Goal: Information Seeking & Learning: Learn about a topic

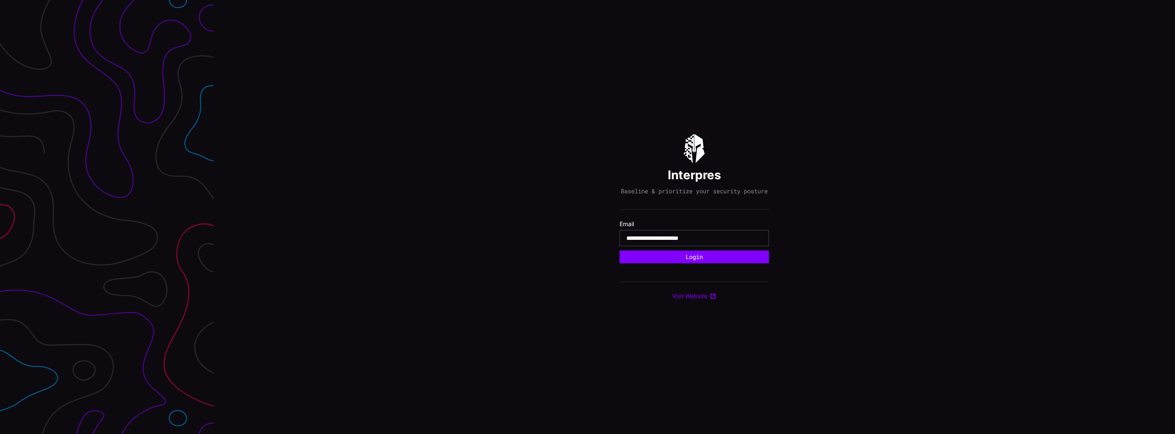
type input "**********"
click at [619, 251] on button "Login" at bounding box center [693, 257] width 149 height 13
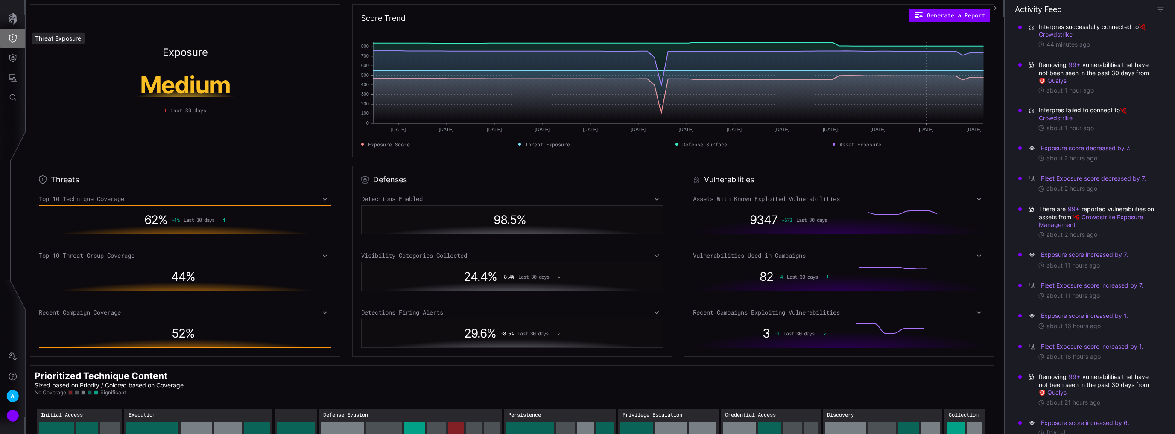
click at [12, 44] on button "Threat Exposure" at bounding box center [12, 39] width 25 height 20
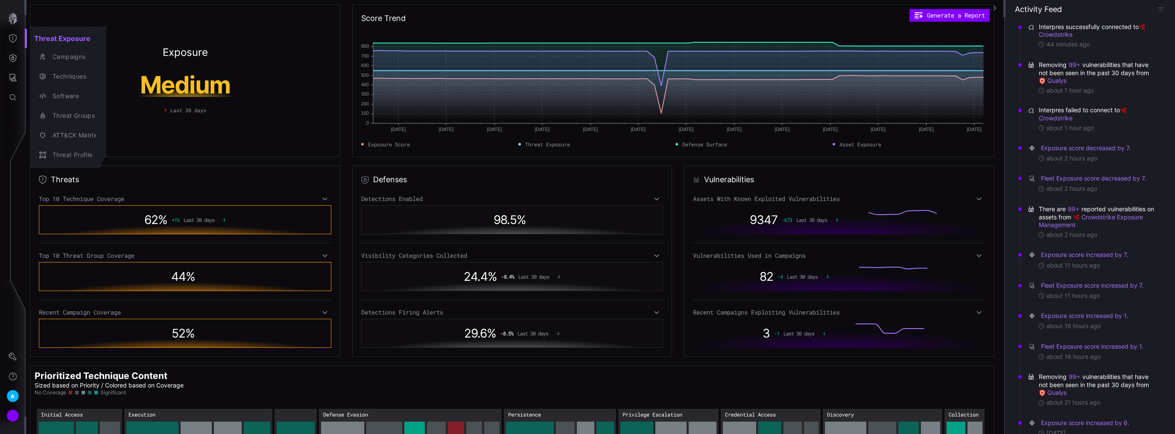
click at [15, 35] on div at bounding box center [587, 217] width 1175 height 434
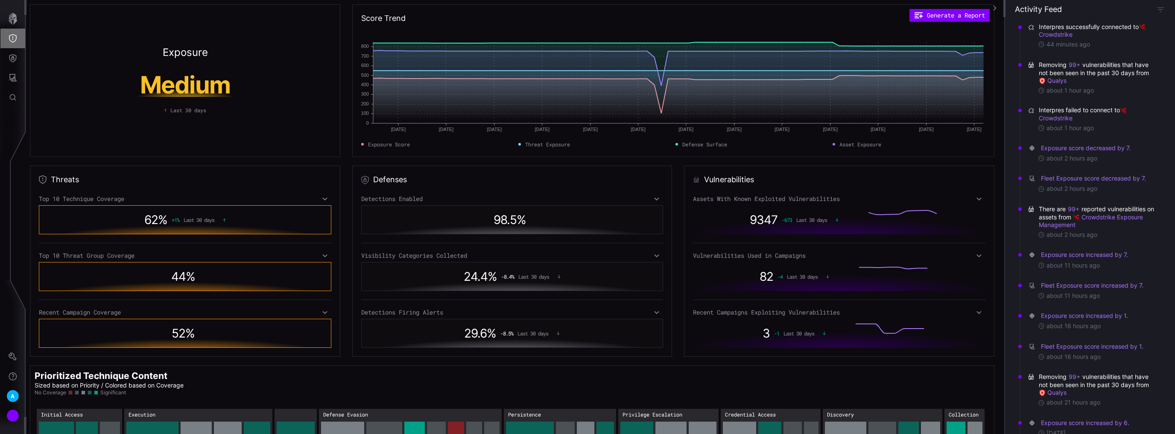
click at [15, 39] on icon "Threat Exposure" at bounding box center [13, 38] width 9 height 9
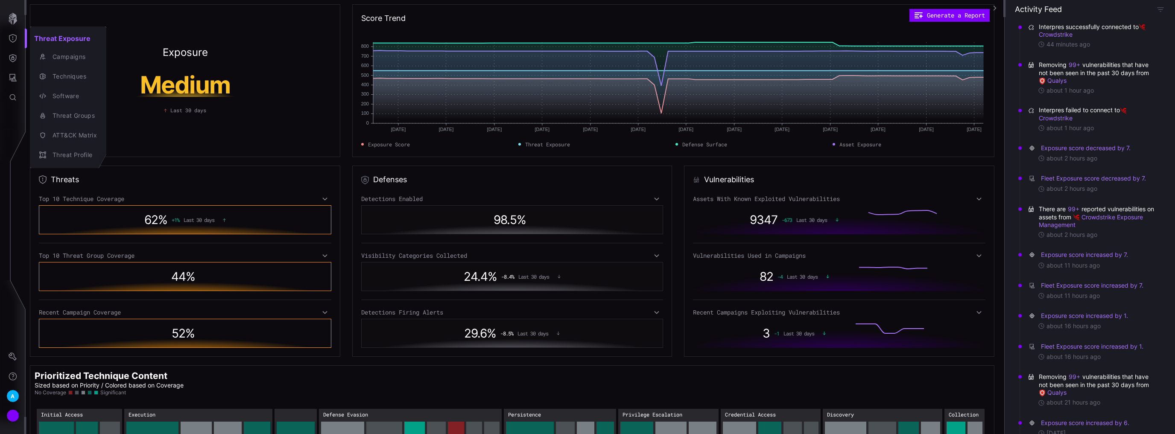
click at [12, 14] on div at bounding box center [587, 217] width 1175 height 434
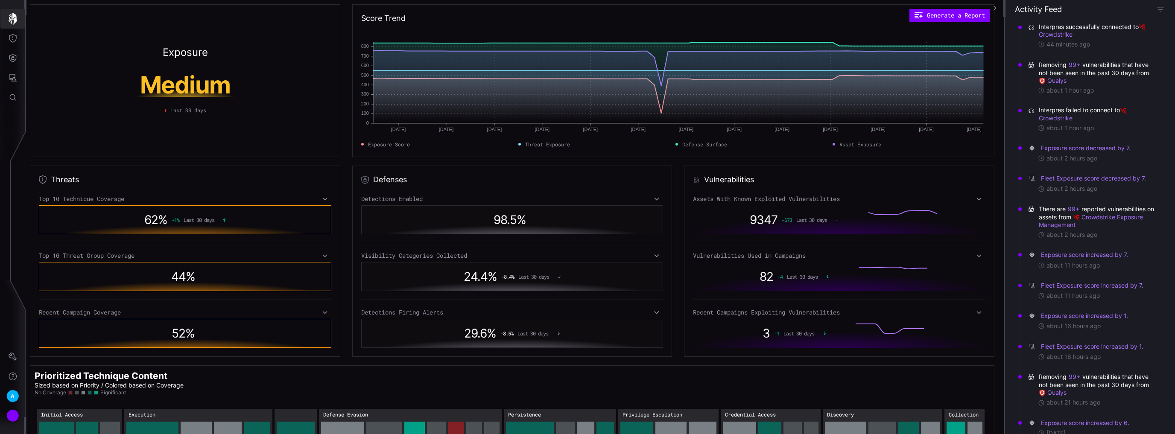
click at [15, 19] on icon "button" at bounding box center [13, 19] width 9 height 12
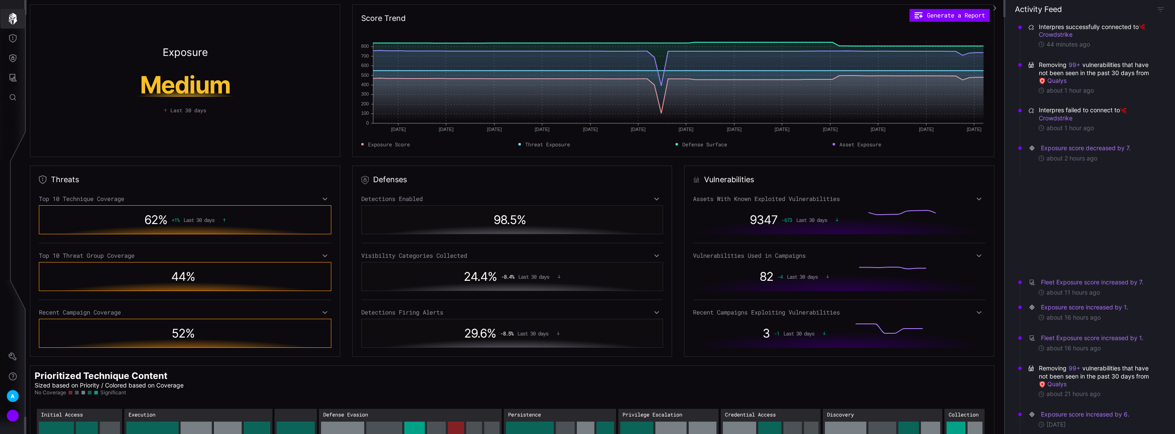
click at [13, 17] on icon "button" at bounding box center [13, 19] width 9 height 12
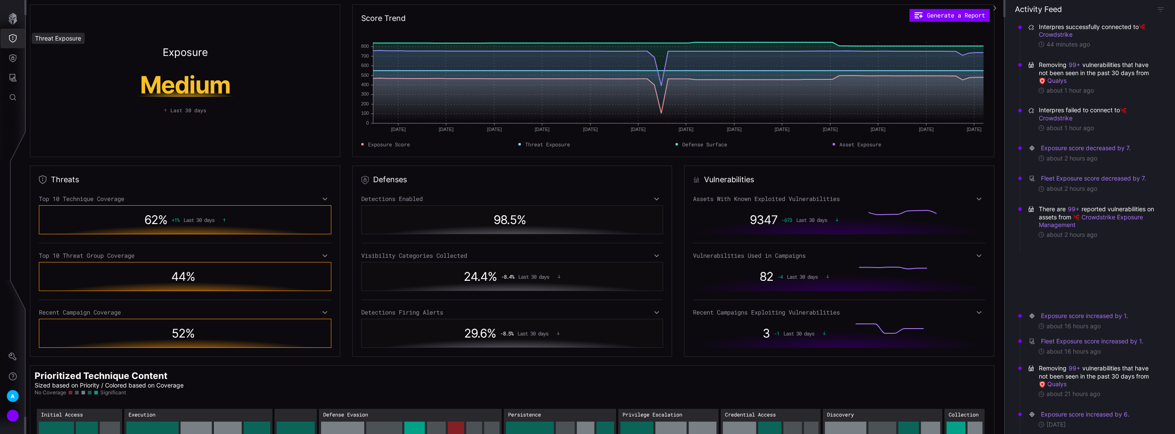
click at [12, 41] on icon "Threat Exposure" at bounding box center [13, 38] width 9 height 9
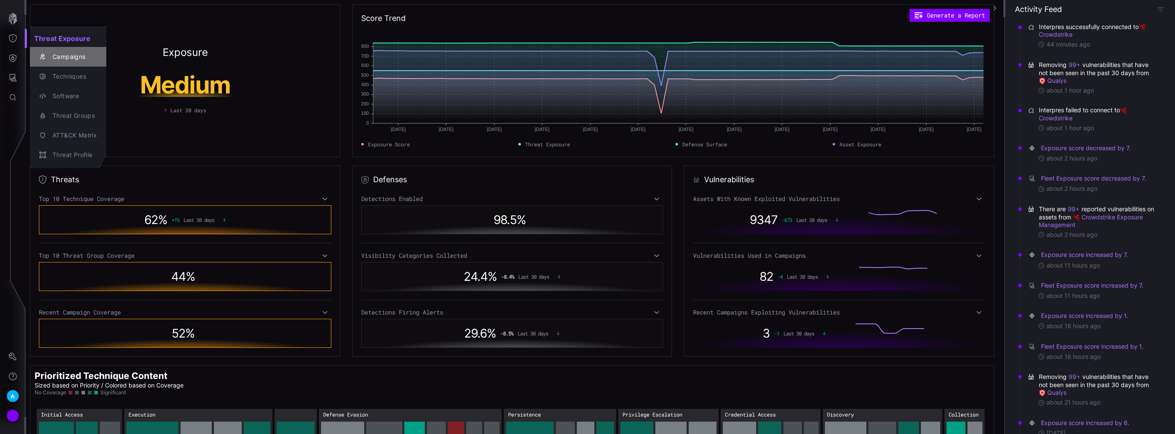
click at [58, 55] on div "Campaigns" at bounding box center [72, 57] width 49 height 11
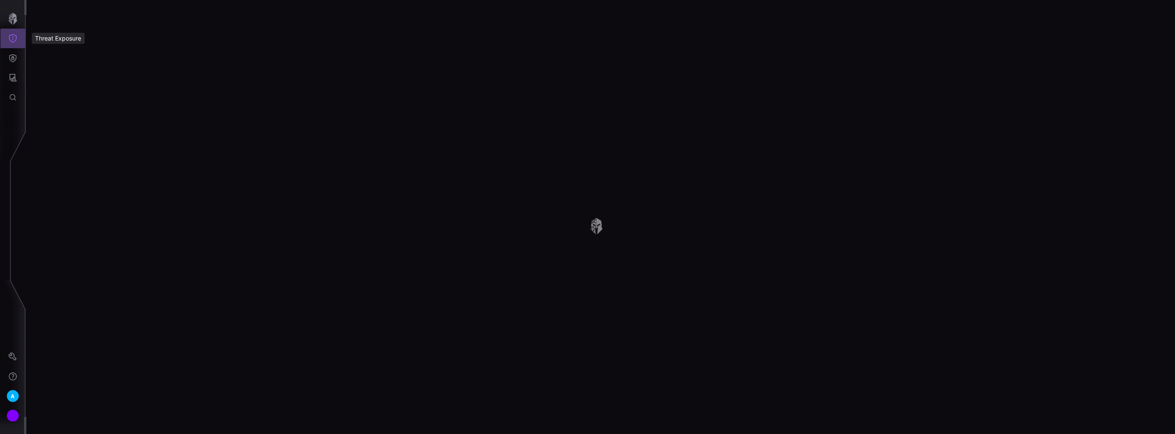
click at [10, 38] on icon "Threat Exposure" at bounding box center [13, 38] width 9 height 9
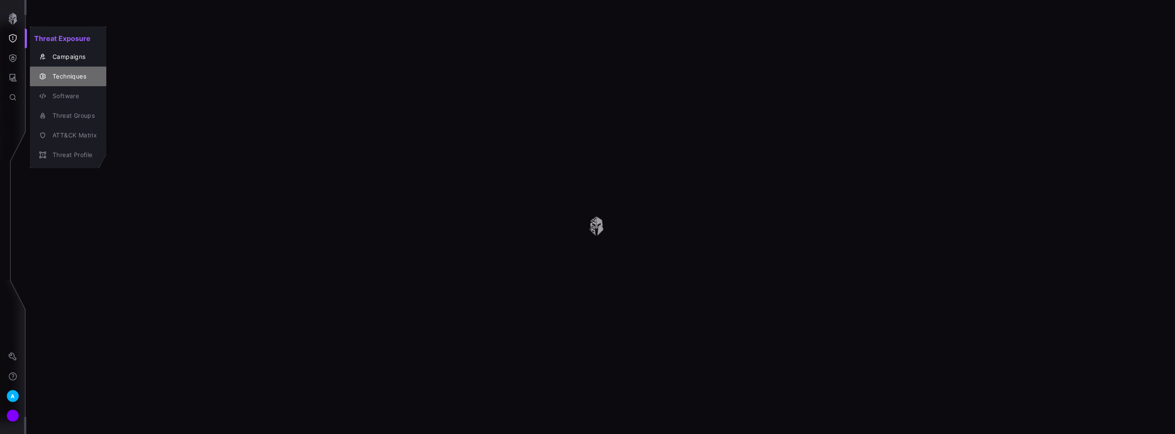
click at [68, 74] on div "Techniques" at bounding box center [72, 76] width 49 height 11
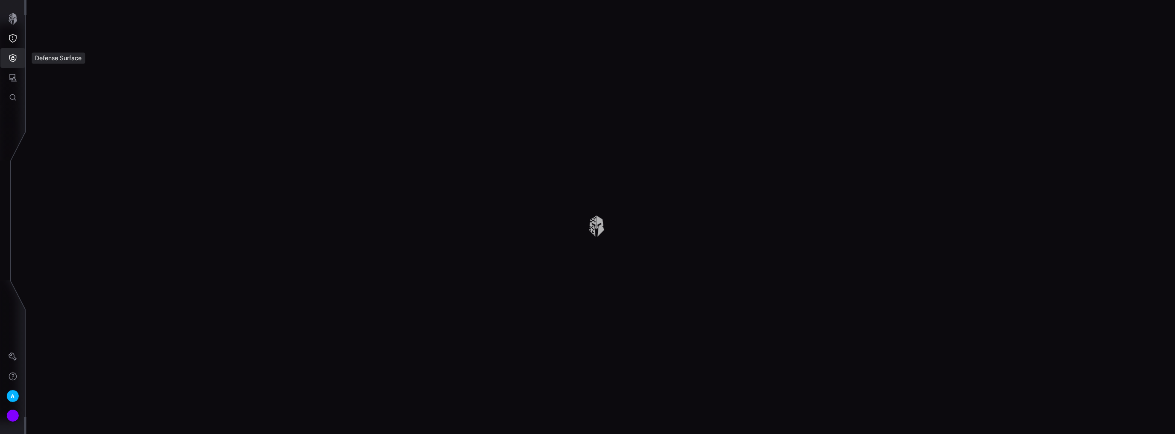
click at [12, 61] on icon "Defense Surface" at bounding box center [13, 58] width 9 height 9
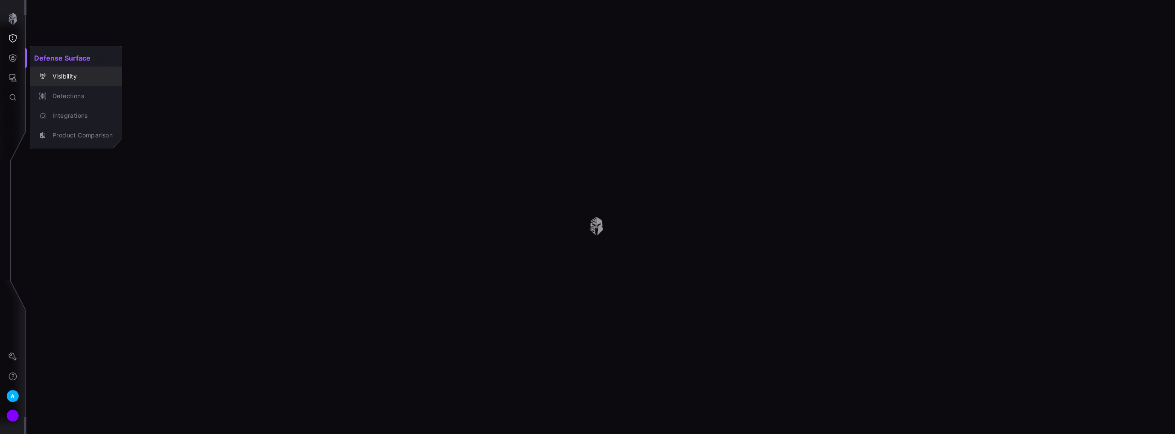
click at [70, 79] on div "Visibility" at bounding box center [80, 76] width 64 height 11
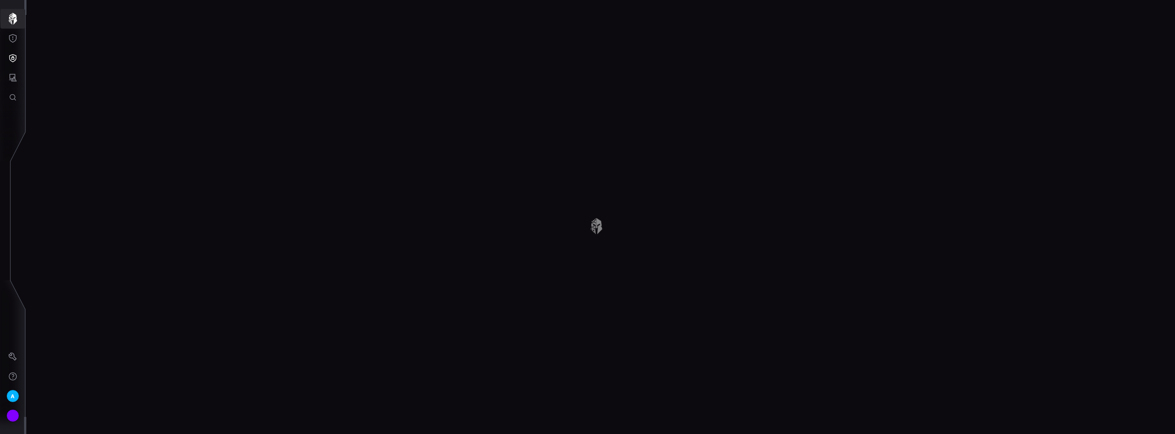
click at [13, 21] on icon "button" at bounding box center [13, 19] width 12 height 12
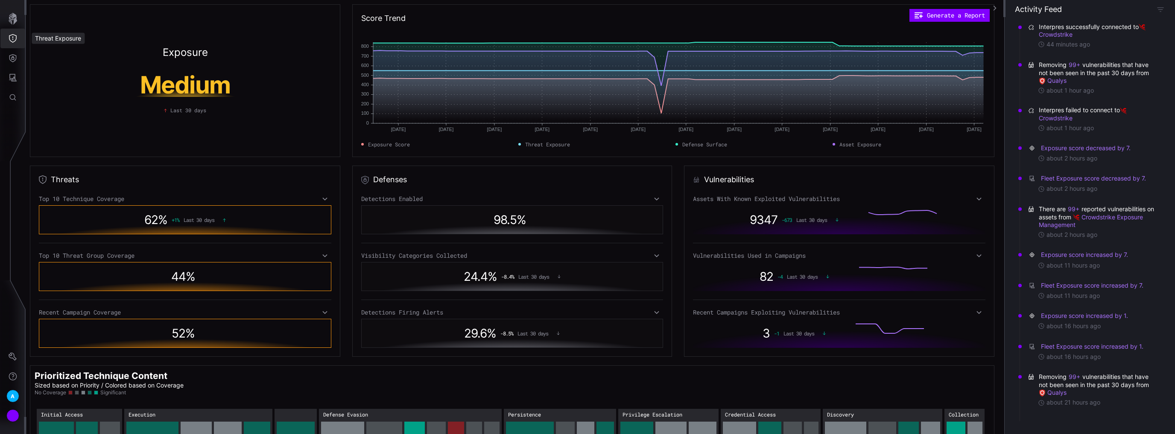
click at [13, 41] on icon "Threat Exposure" at bounding box center [13, 38] width 8 height 9
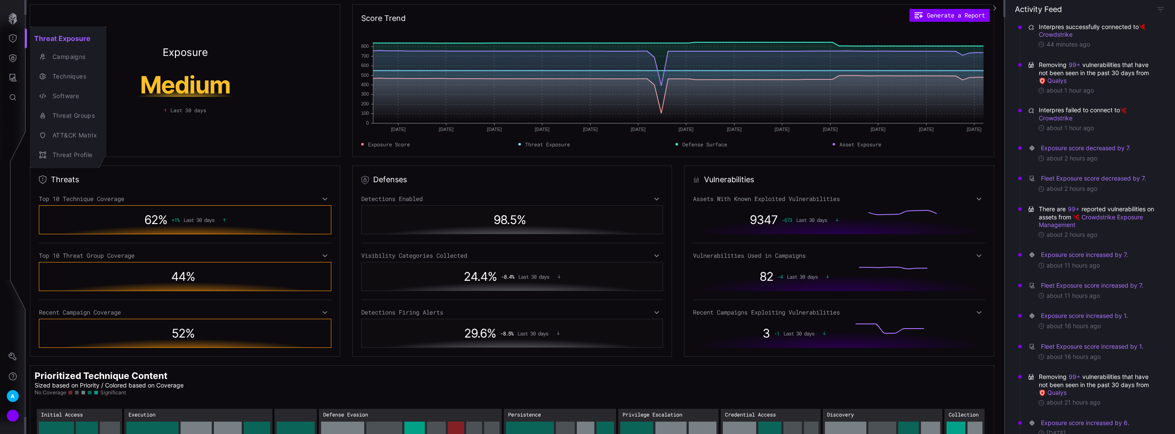
click at [11, 55] on div at bounding box center [587, 217] width 1175 height 434
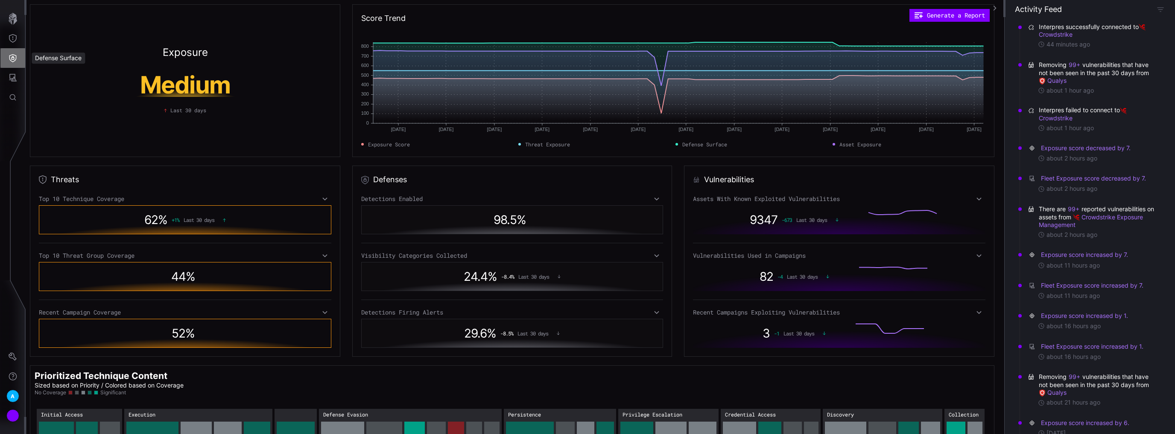
click at [10, 58] on icon "Defense Surface" at bounding box center [13, 58] width 9 height 9
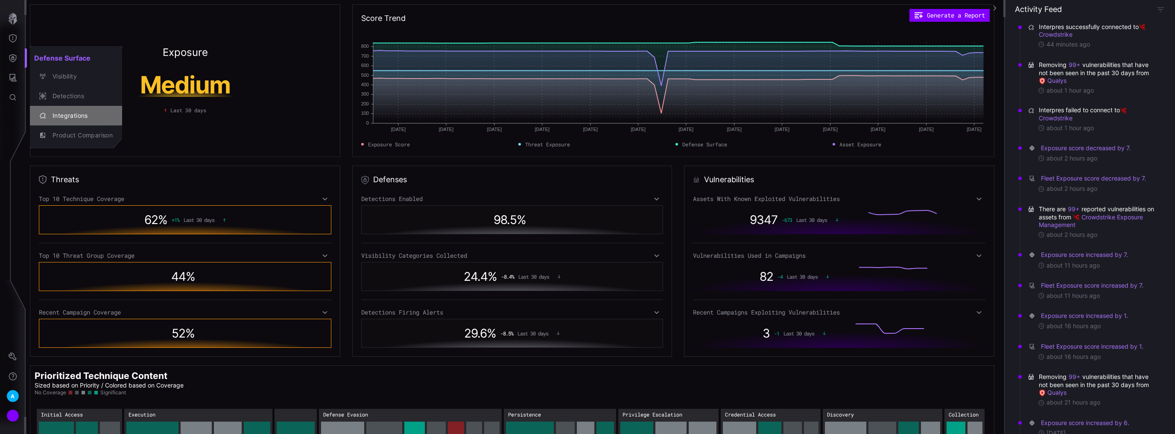
click at [70, 117] on div "Integrations" at bounding box center [80, 116] width 64 height 11
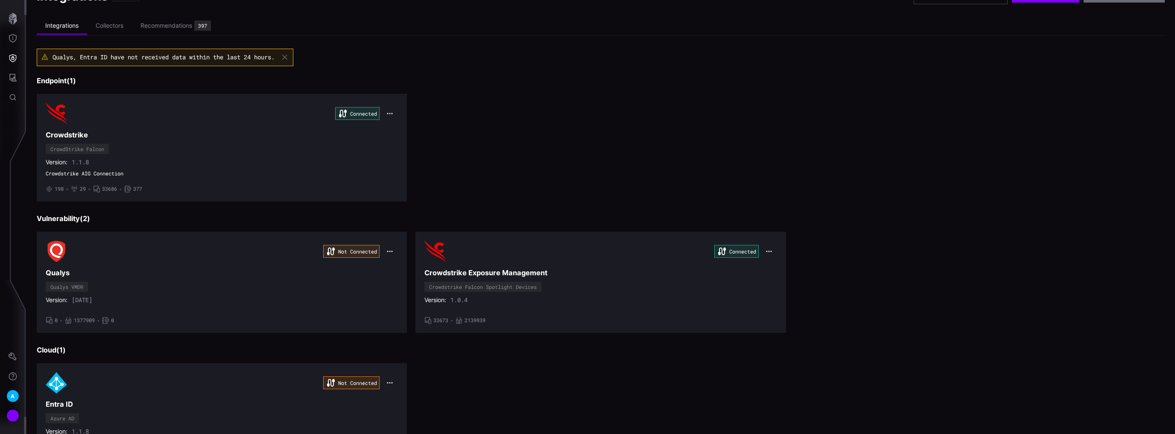
scroll to position [34, 0]
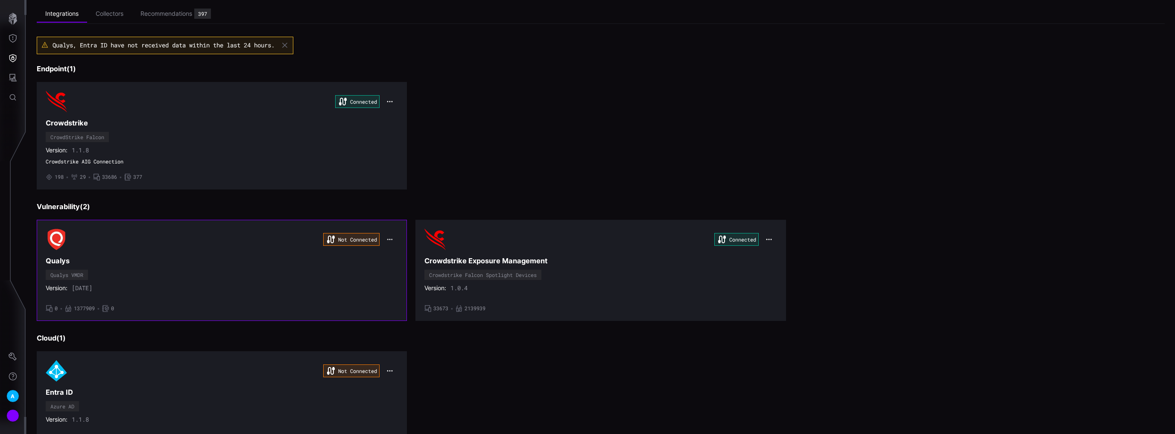
click at [389, 240] on icon "button" at bounding box center [390, 239] width 6 height 6
click at [405, 256] on div "Edit" at bounding box center [404, 256] width 29 height 7
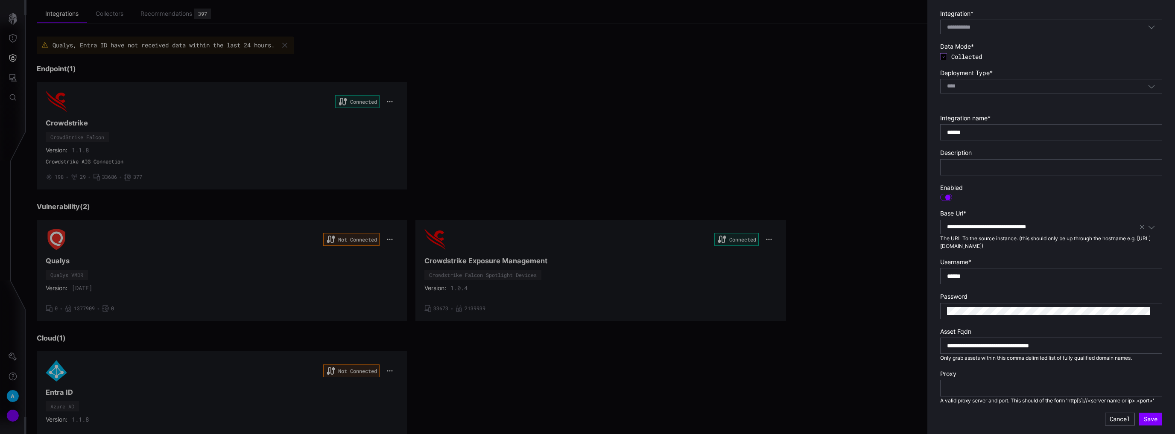
scroll to position [40, 0]
click at [489, 131] on div at bounding box center [587, 217] width 1175 height 434
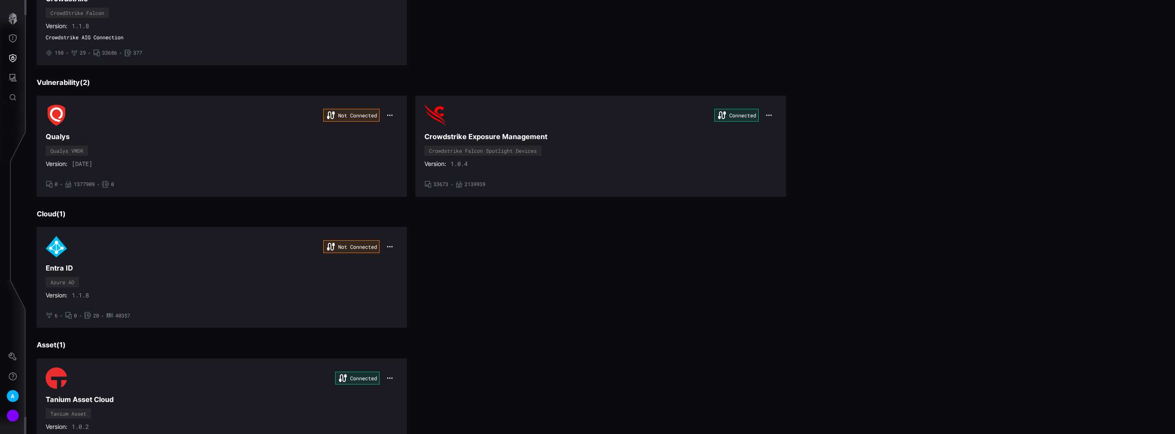
scroll to position [171, 0]
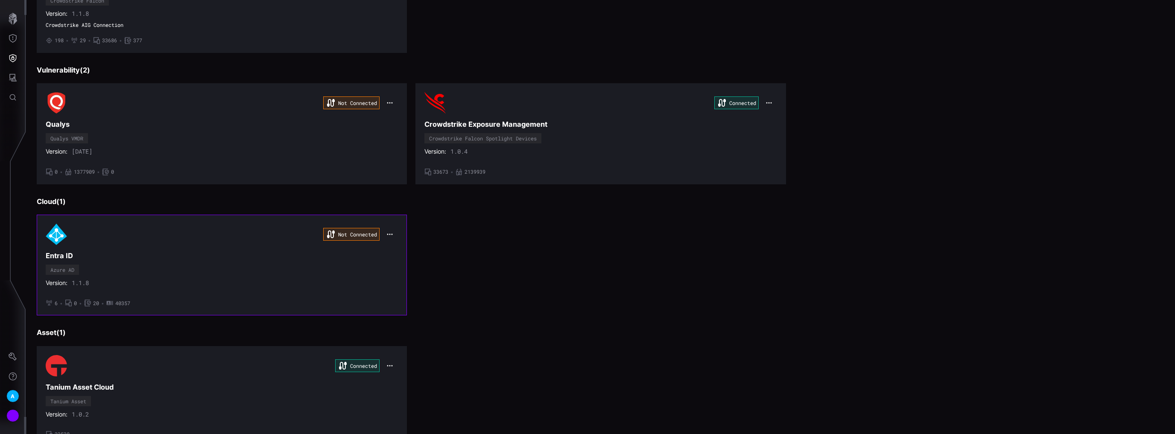
click at [285, 255] on h3 "Entra ID" at bounding box center [222, 255] width 352 height 9
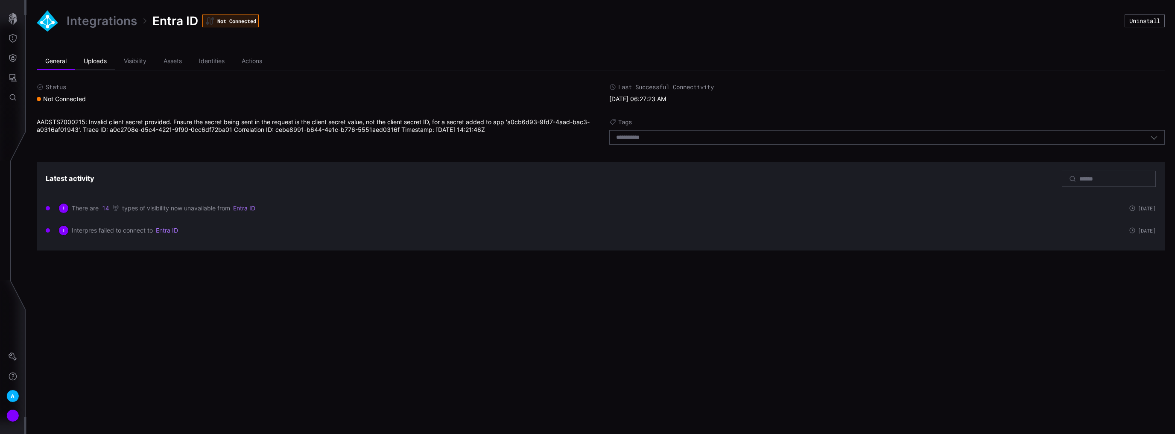
click at [101, 63] on li "Uploads" at bounding box center [95, 61] width 40 height 17
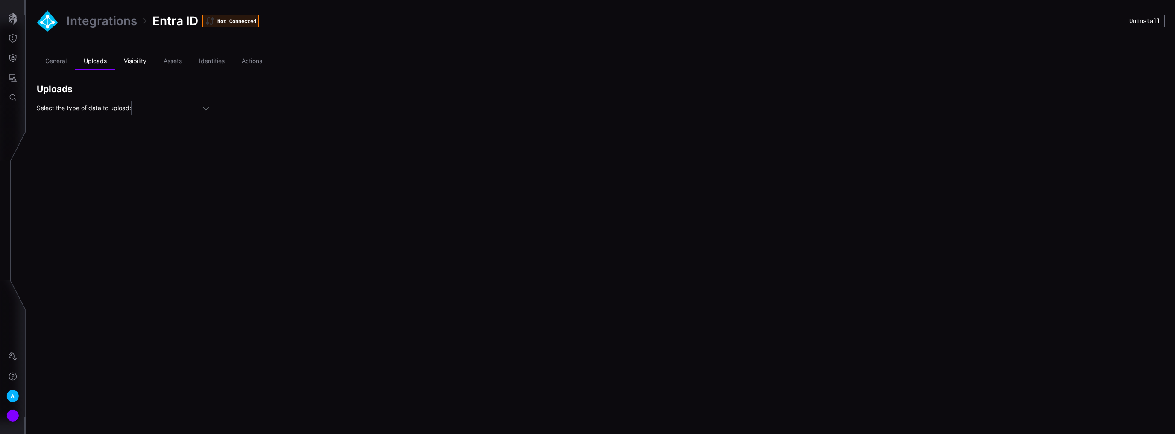
click at [140, 64] on li "Visibility" at bounding box center [135, 61] width 40 height 17
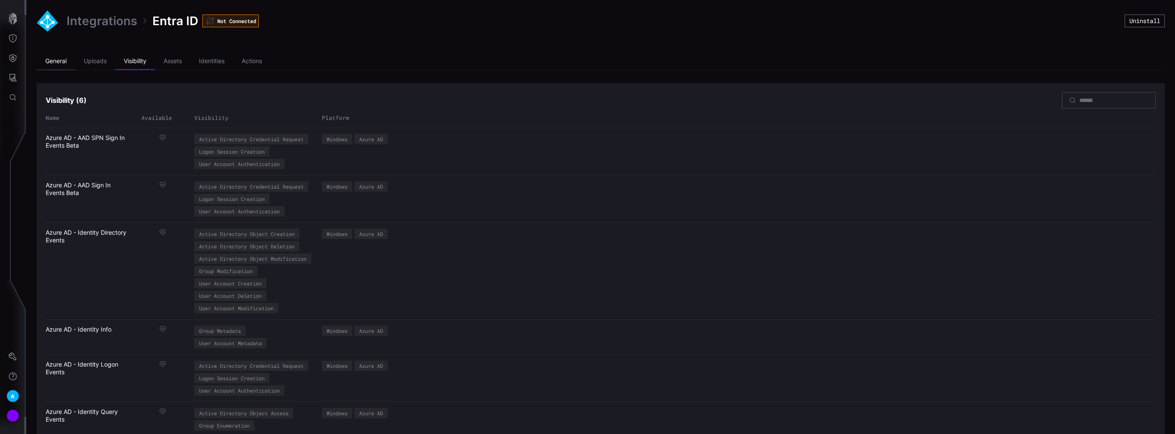
click at [59, 60] on li "General" at bounding box center [56, 61] width 38 height 17
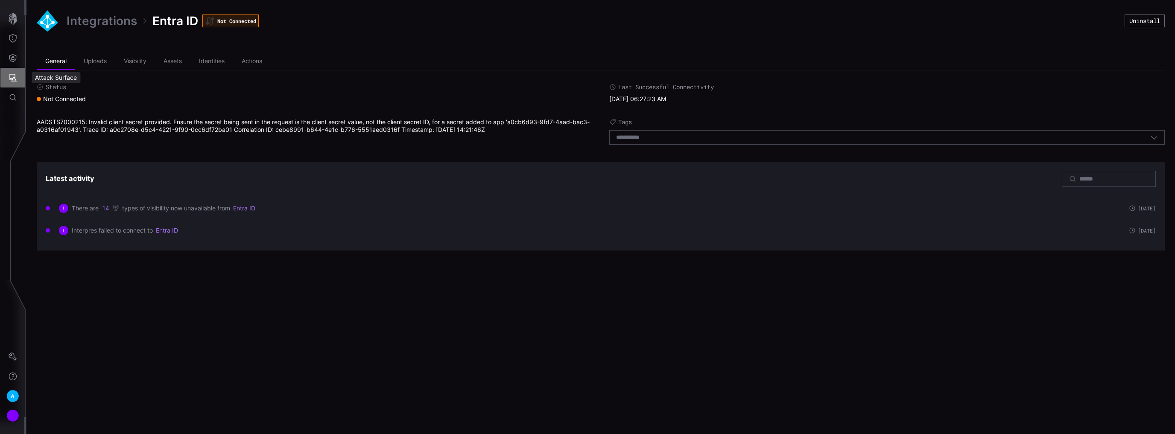
click at [12, 81] on icon "Attack Surface" at bounding box center [13, 78] width 8 height 8
click at [16, 55] on div at bounding box center [587, 217] width 1175 height 434
click at [16, 55] on icon "Defense Surface" at bounding box center [13, 58] width 9 height 9
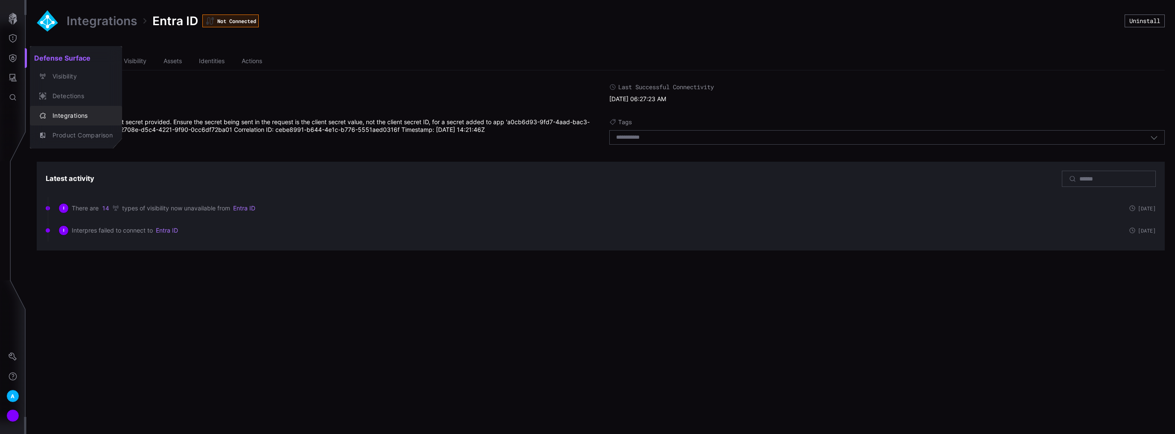
click at [68, 113] on div "Integrations" at bounding box center [80, 116] width 64 height 11
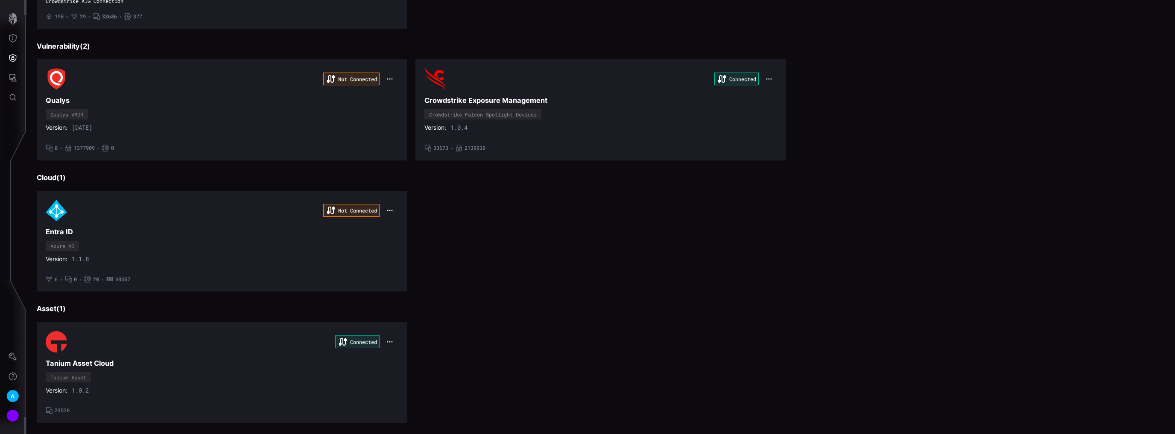
scroll to position [205, 0]
